Goal: Find specific page/section

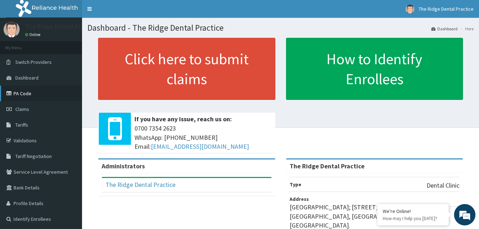
click at [25, 89] on link "PA Code" at bounding box center [41, 94] width 82 height 16
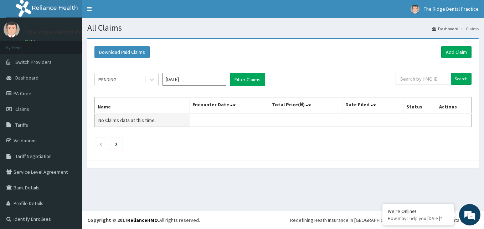
click at [174, 120] on td "No Claims data at this time." at bounding box center [142, 120] width 95 height 14
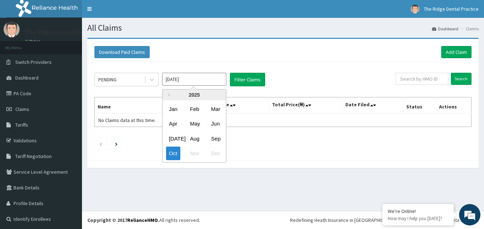
click at [188, 81] on input "Oct 2025" at bounding box center [194, 79] width 64 height 13
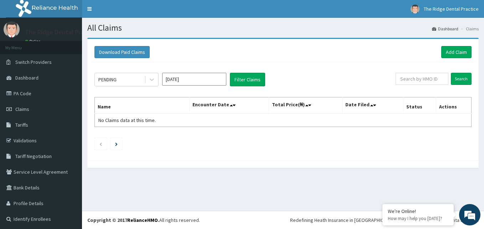
click at [190, 52] on div "Download Paid Claims Add Claim" at bounding box center [282, 52] width 377 height 12
click at [22, 93] on link "PA Code" at bounding box center [41, 94] width 82 height 16
